Goal: Task Accomplishment & Management: Use online tool/utility

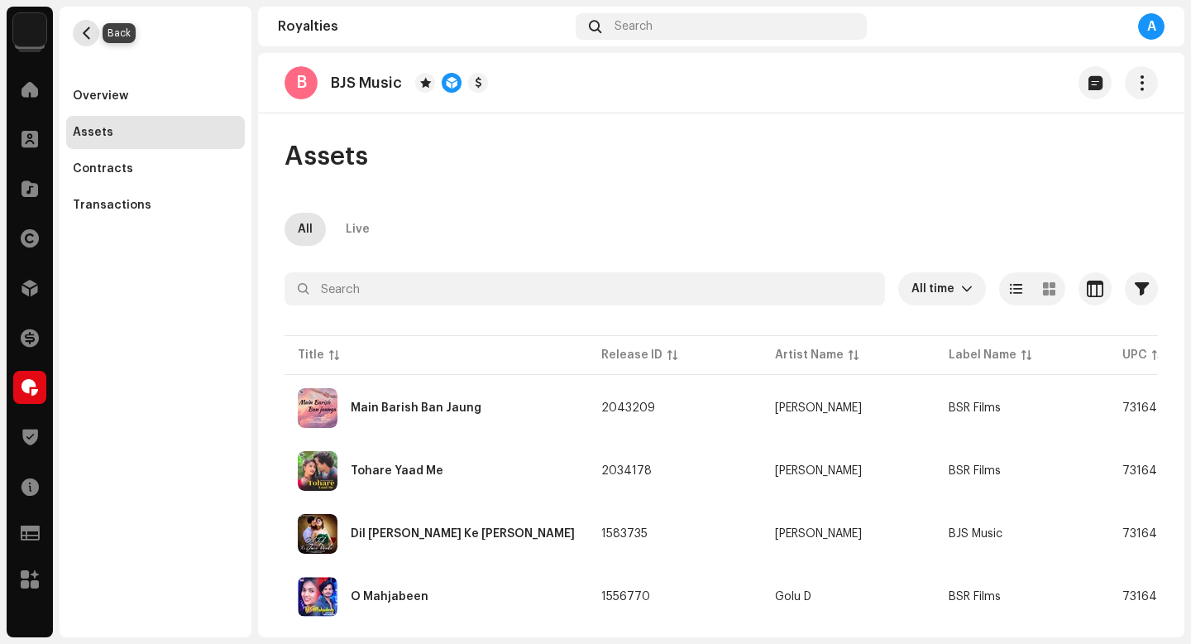
click at [92, 35] on span "button" at bounding box center [86, 32] width 12 height 13
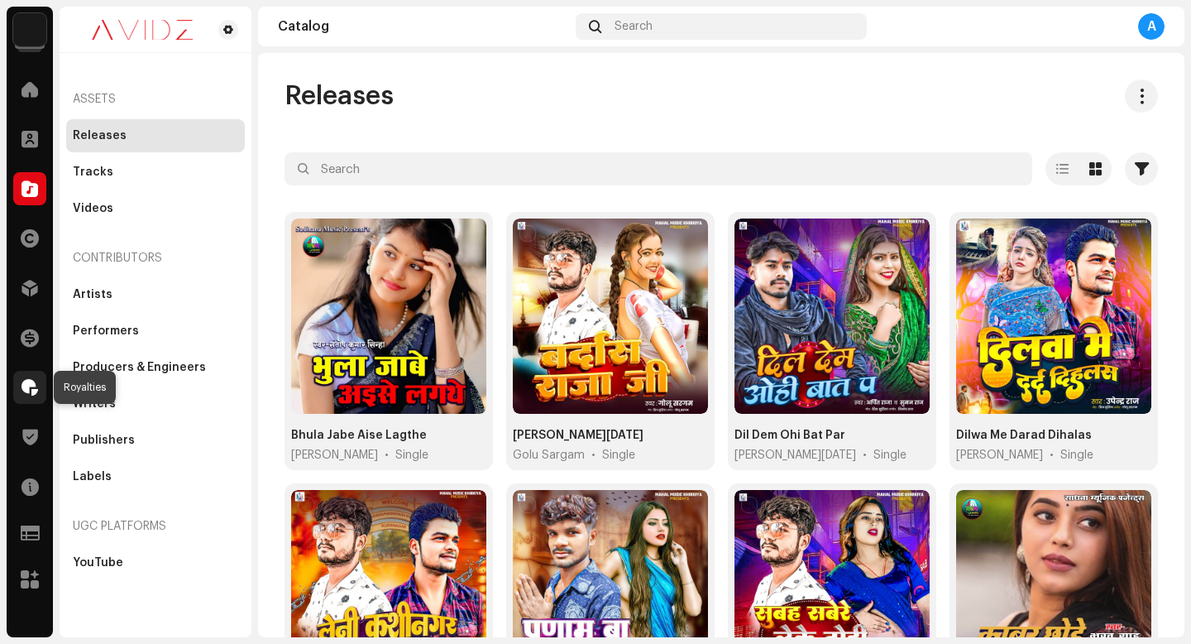
click at [33, 393] on span at bounding box center [30, 387] width 17 height 13
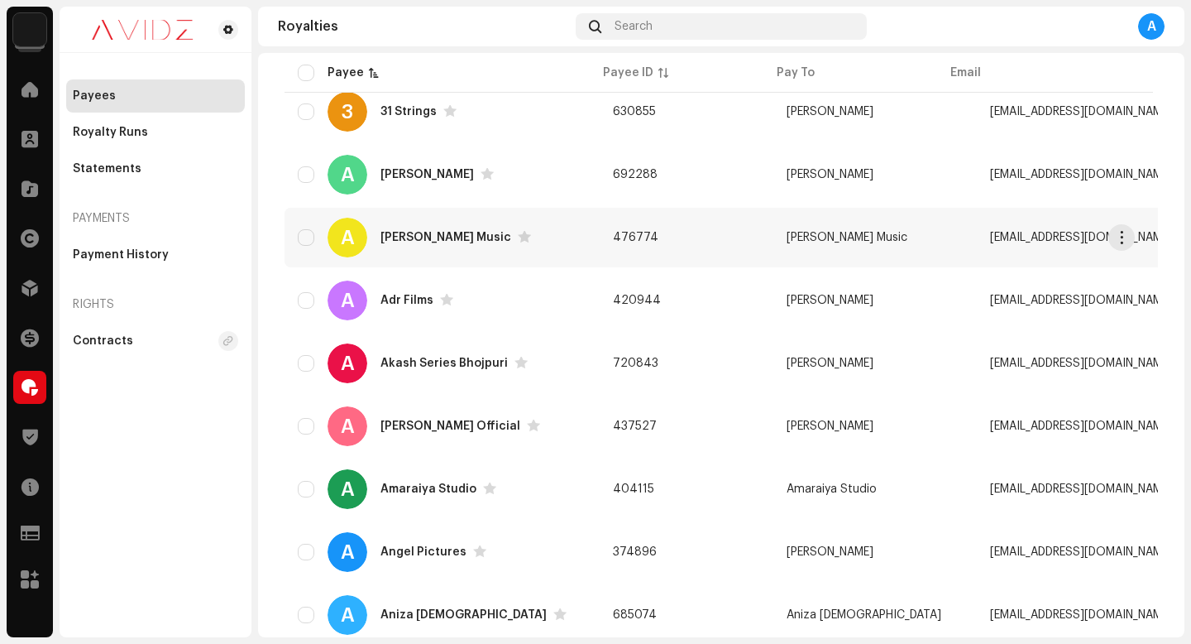
scroll to position [1240, 0]
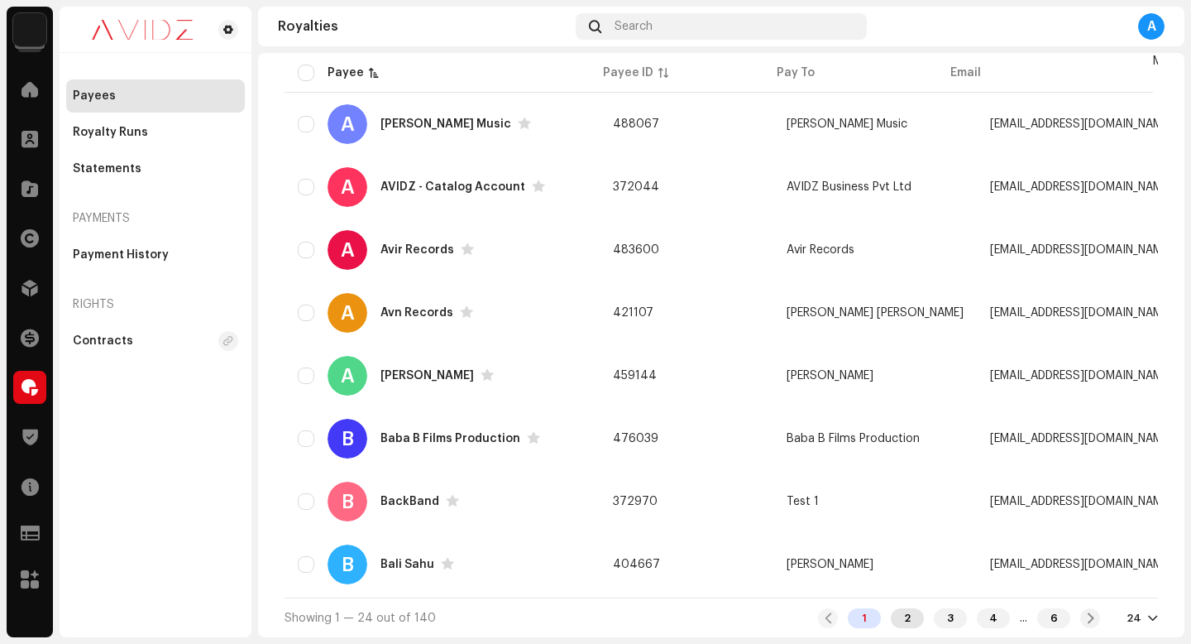
click at [891, 618] on div "2" at bounding box center [907, 618] width 33 height 20
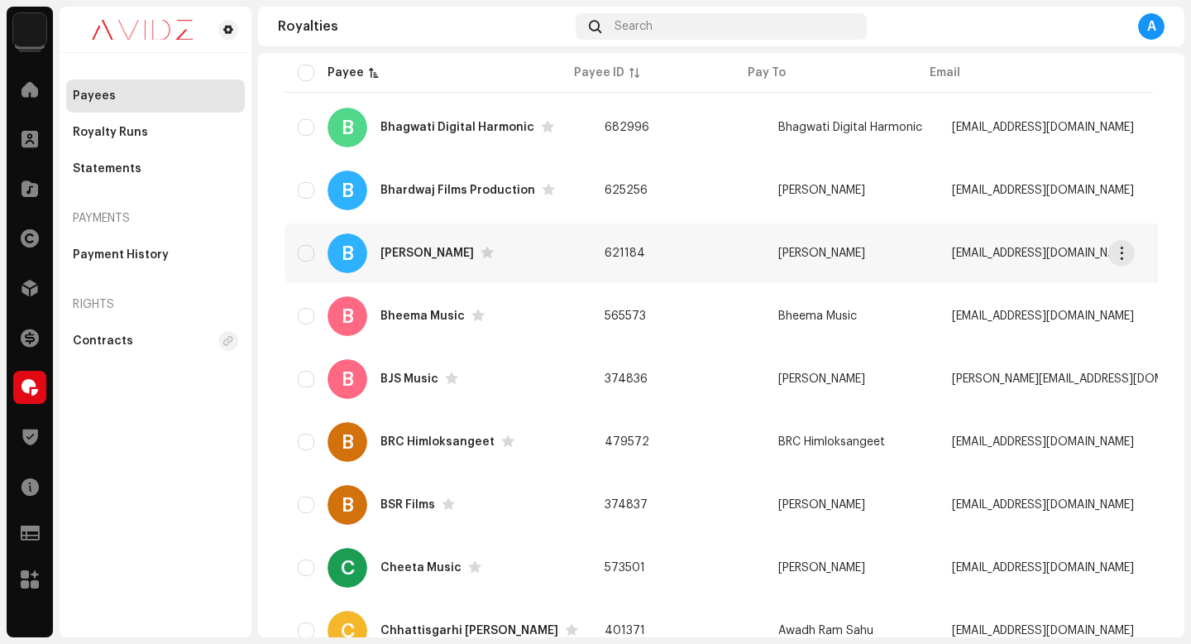
scroll to position [367, 0]
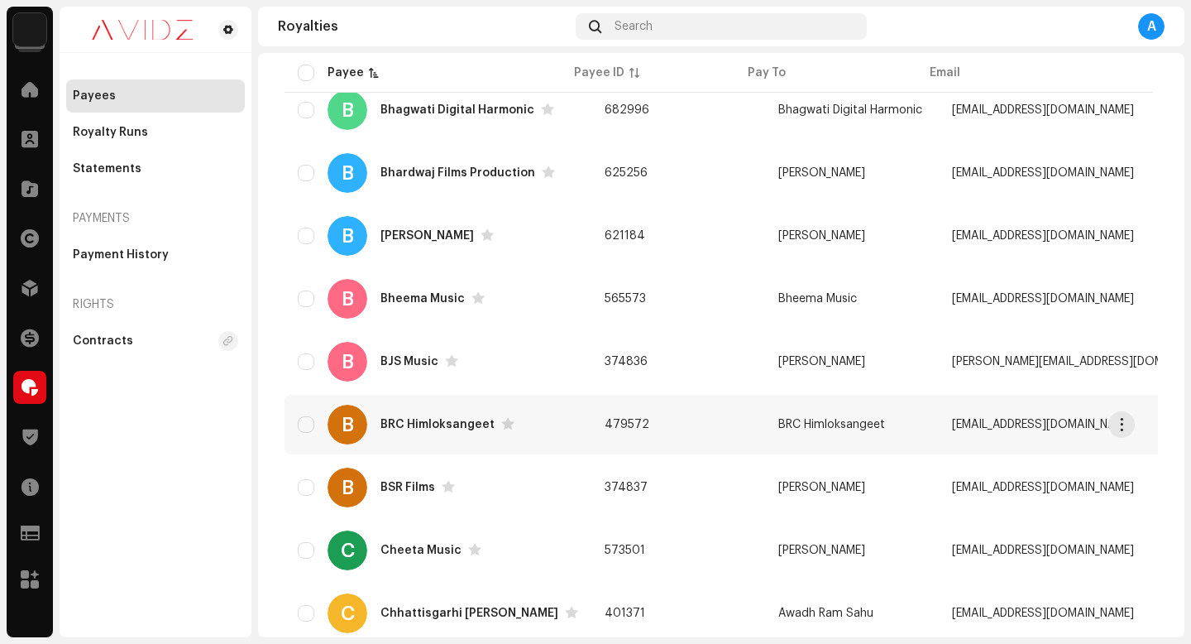
click at [688, 433] on td "479572" at bounding box center [678, 425] width 174 height 60
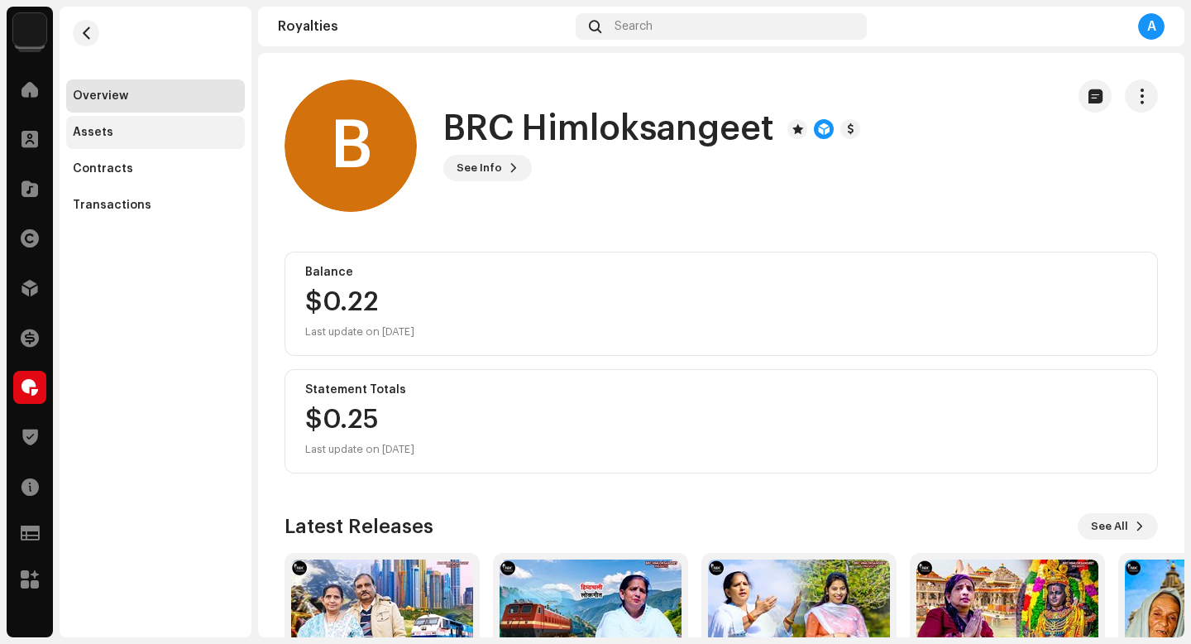
click at [197, 134] on div "Assets" at bounding box center [155, 132] width 165 height 13
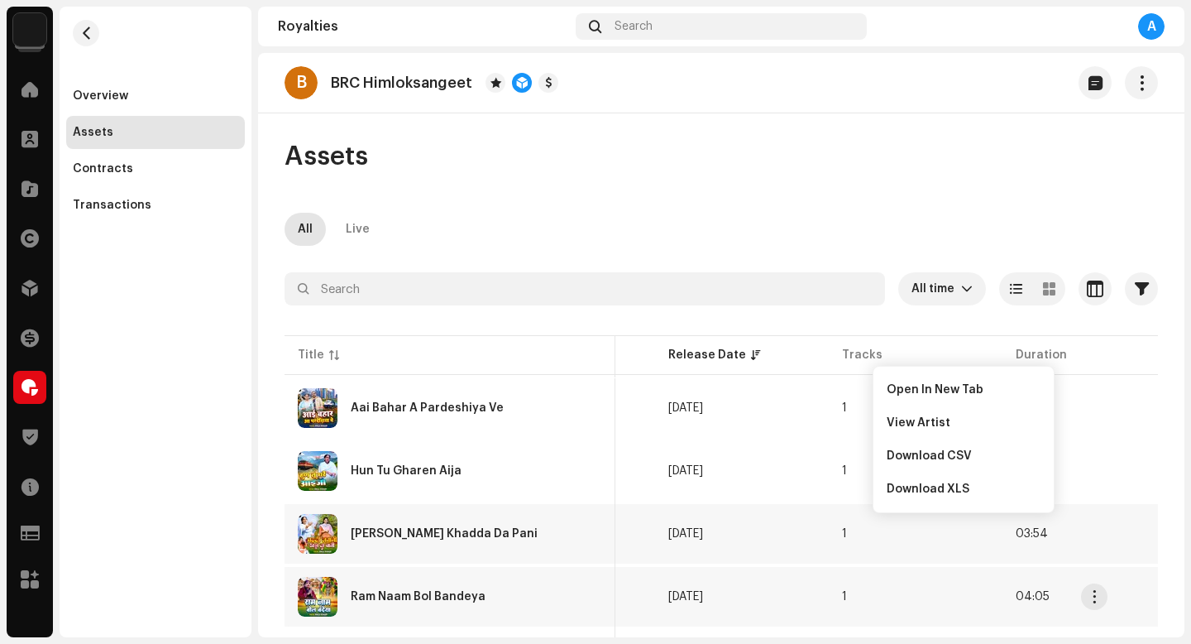
scroll to position [0, 683]
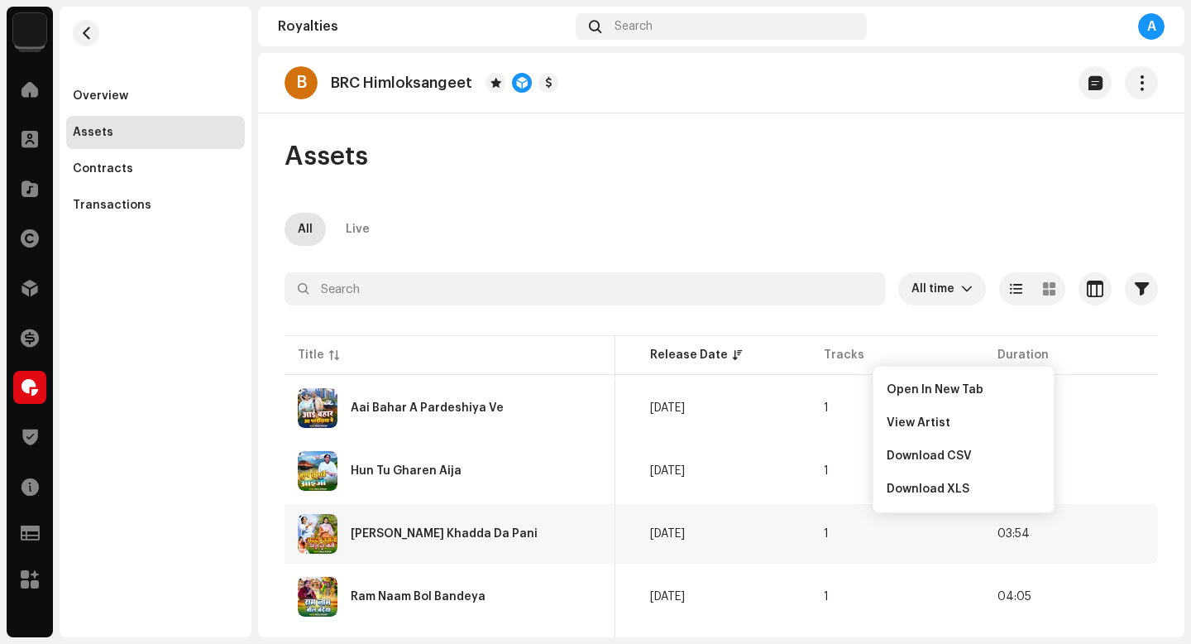
click at [539, 233] on div "All Live" at bounding box center [722, 229] width 874 height 33
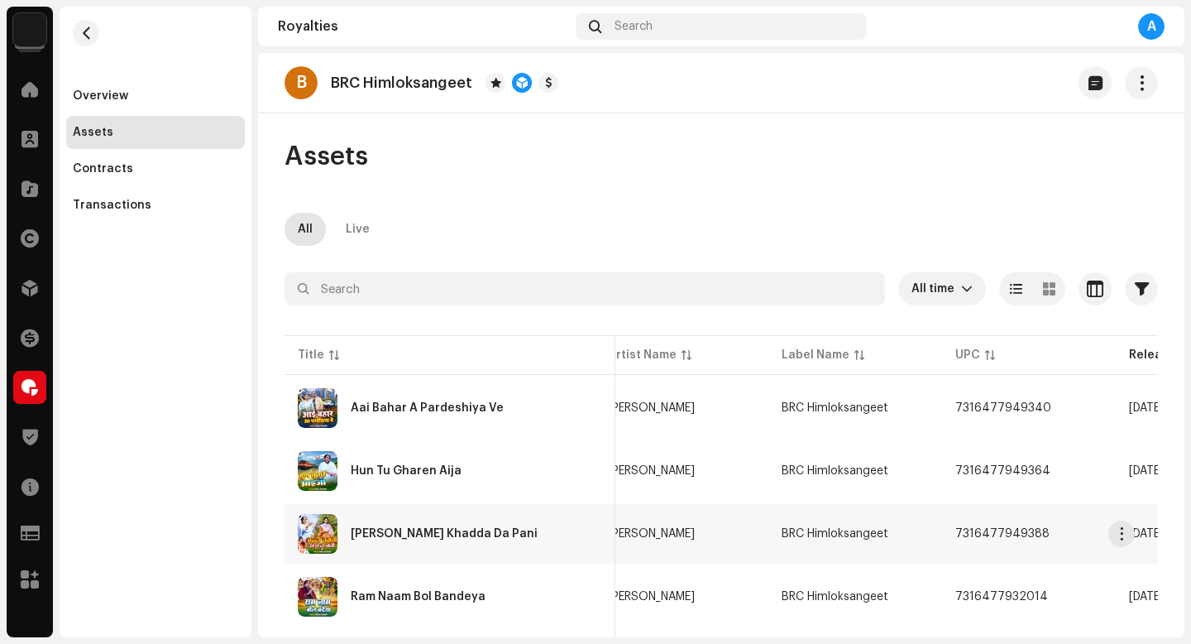
scroll to position [0, 220]
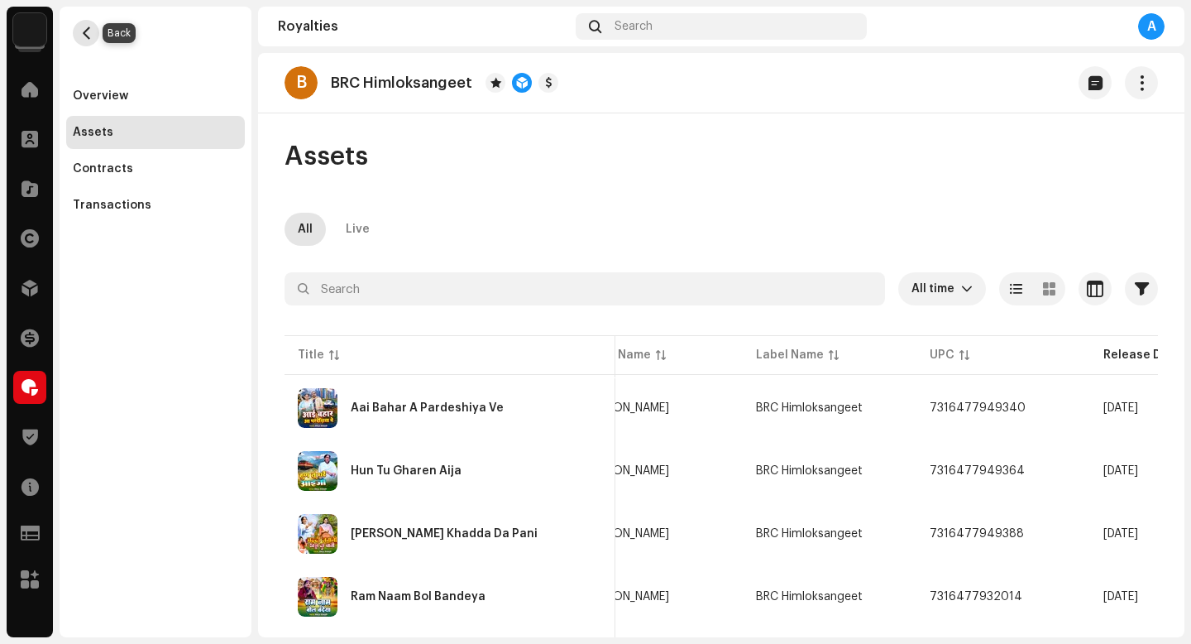
click at [87, 31] on span "button" at bounding box center [86, 32] width 12 height 13
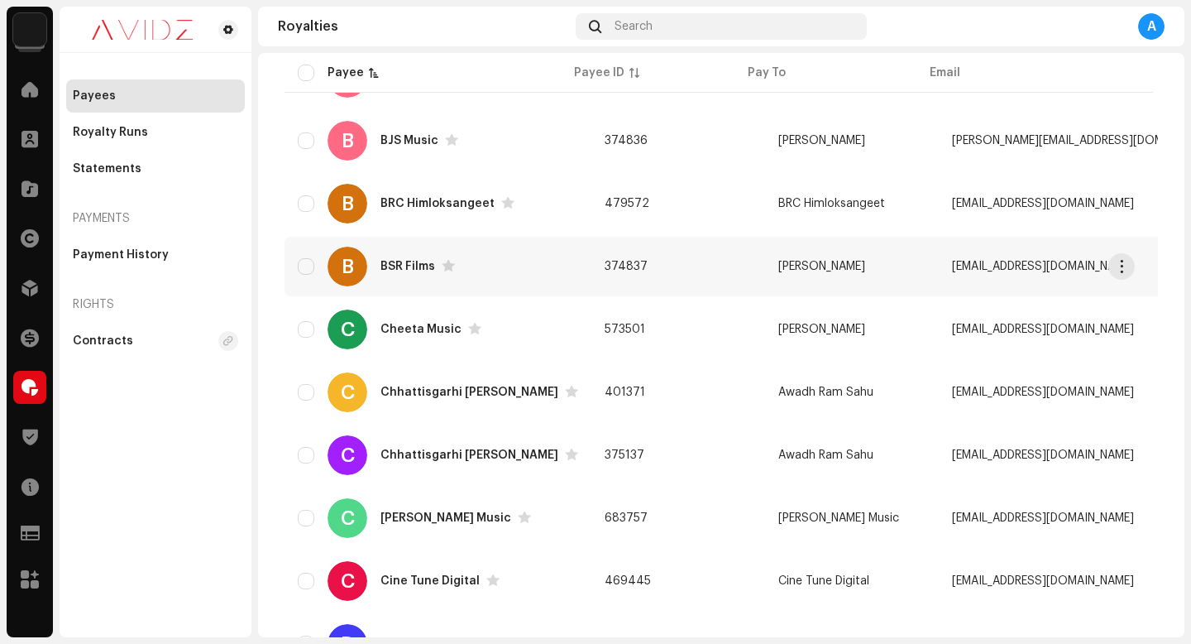
scroll to position [605, 0]
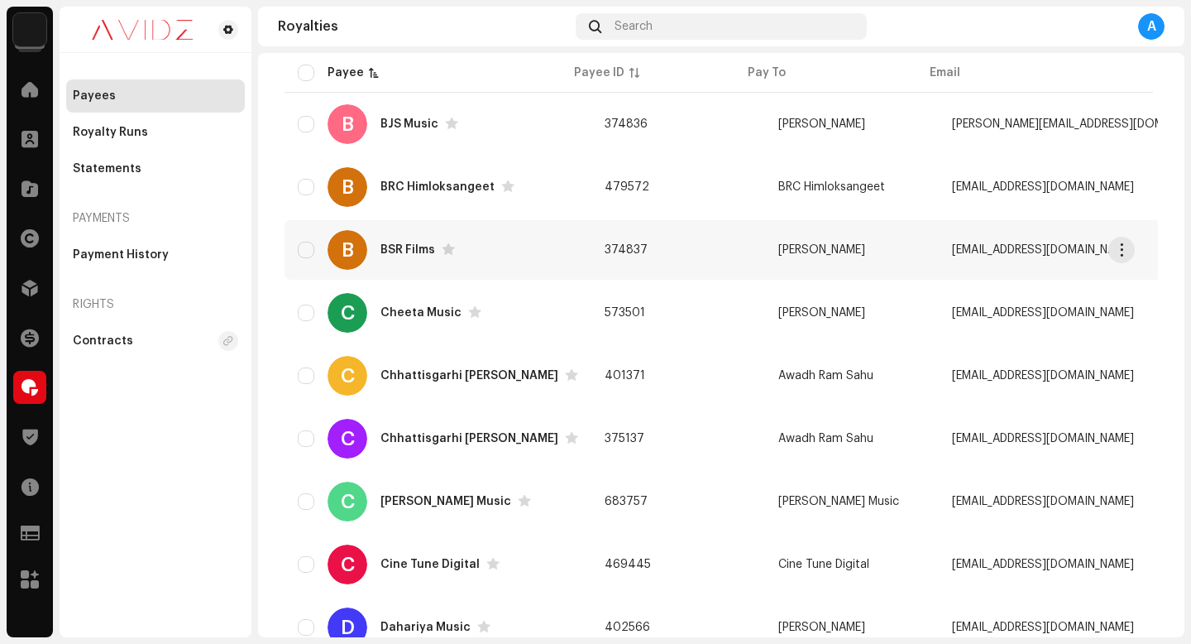
click at [539, 243] on div "B BSR Films" at bounding box center [438, 250] width 280 height 40
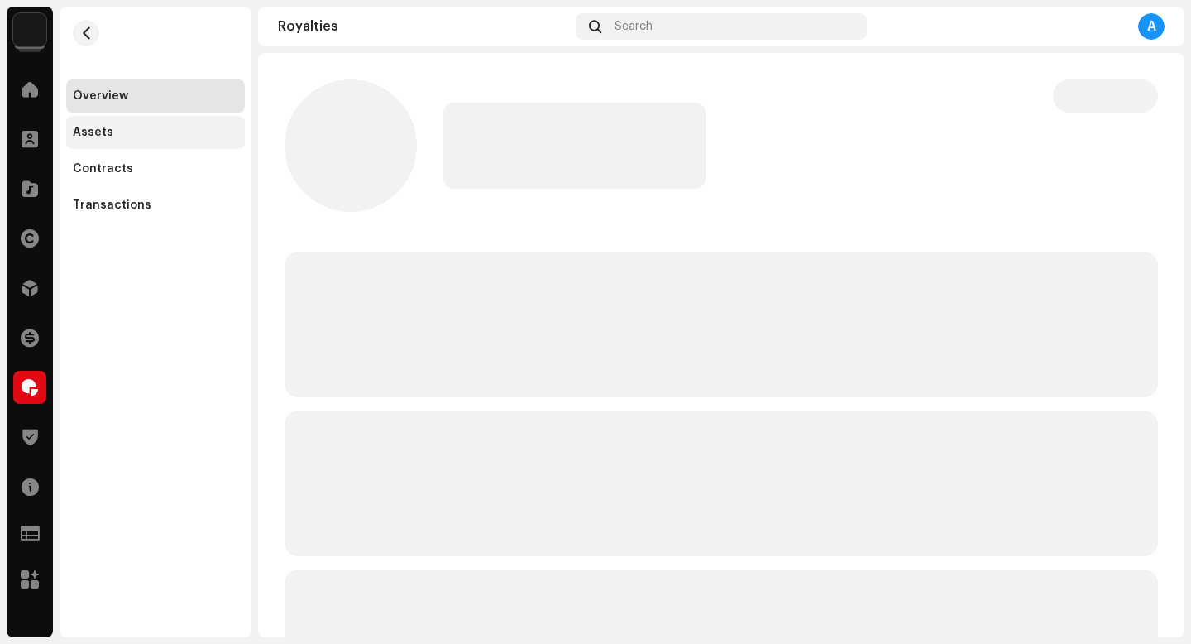
click at [160, 148] on div "Assets" at bounding box center [155, 132] width 179 height 33
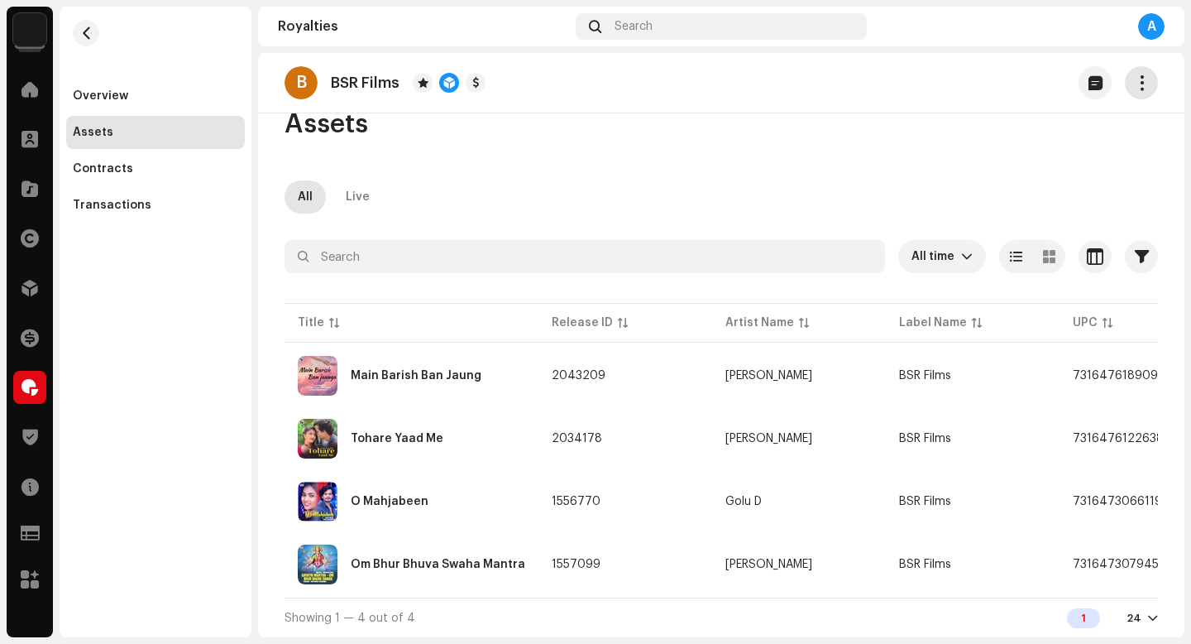
click at [1134, 69] on button "button" at bounding box center [1141, 82] width 33 height 33
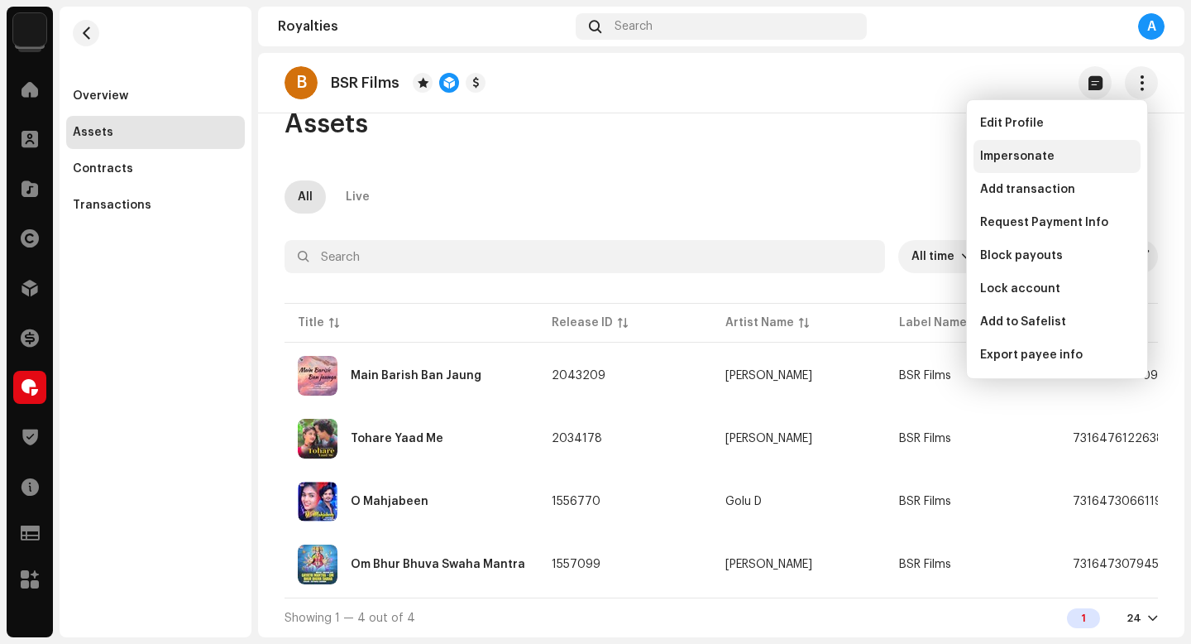
click at [1022, 159] on span "Impersonate" at bounding box center [1017, 156] width 74 height 13
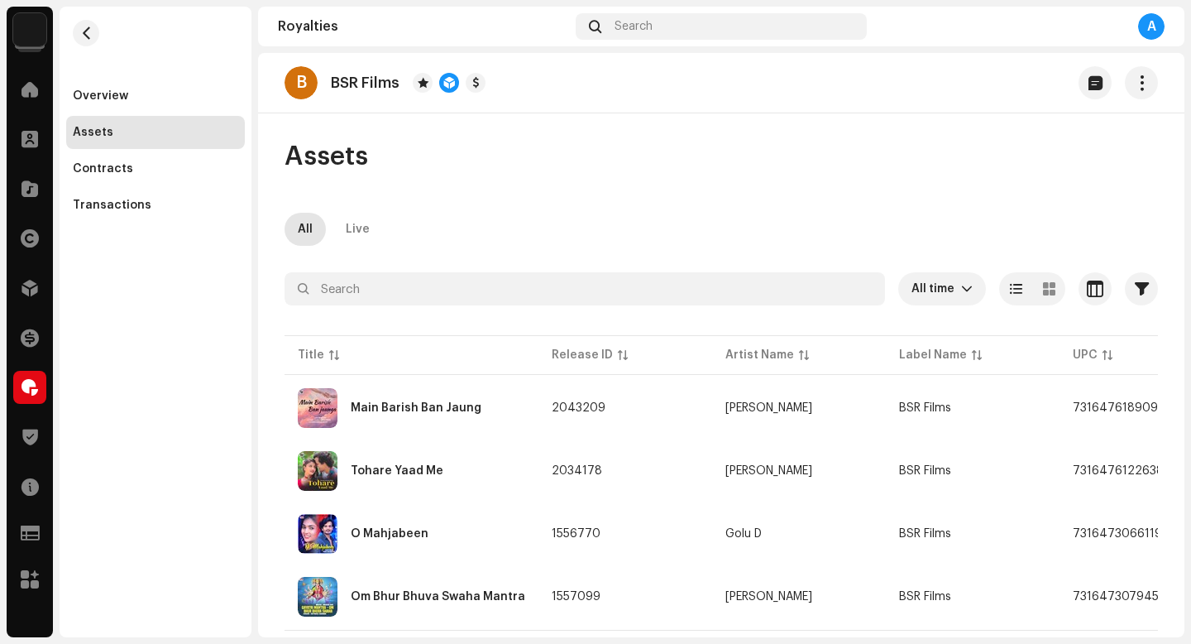
scroll to position [39, 0]
